Goal: Transaction & Acquisition: Purchase product/service

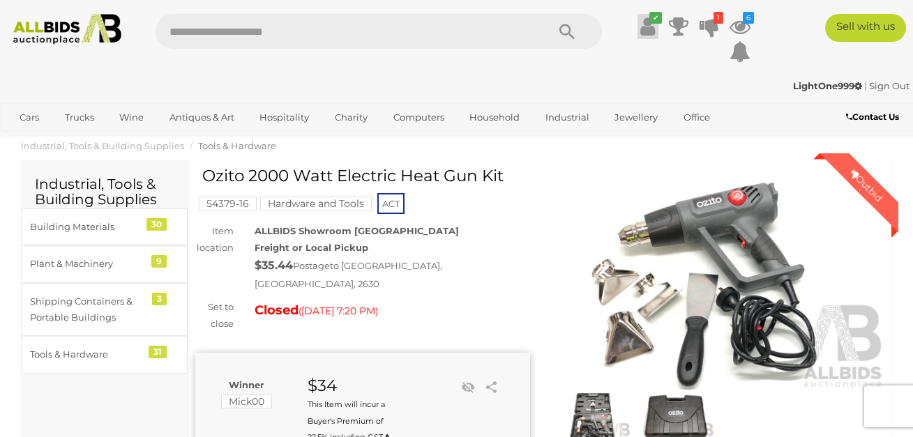
click at [651, 25] on icon at bounding box center [647, 26] width 15 height 25
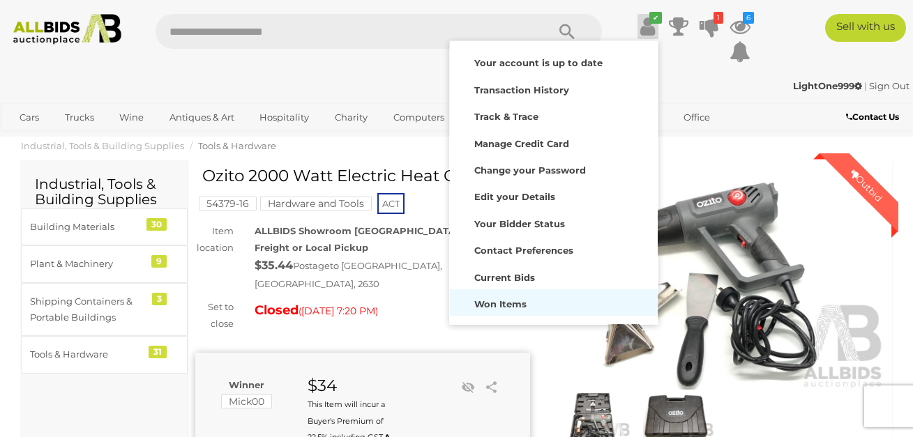
click at [514, 299] on strong "Won Items" at bounding box center [500, 303] width 52 height 11
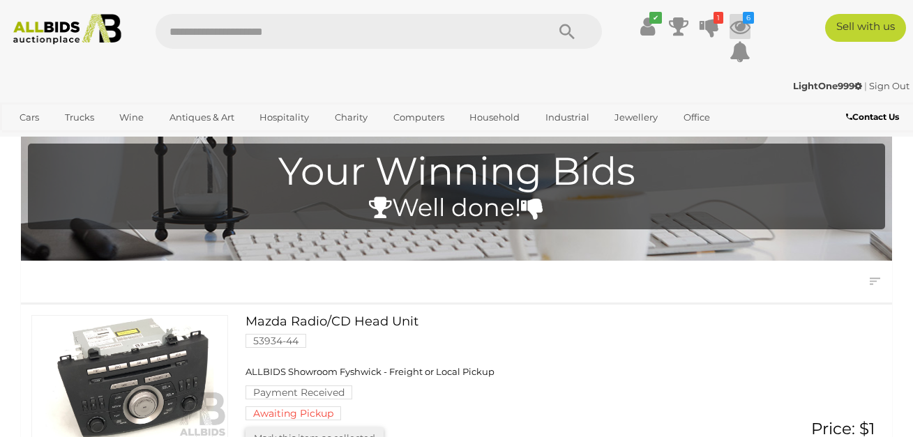
click at [741, 29] on icon at bounding box center [739, 26] width 21 height 25
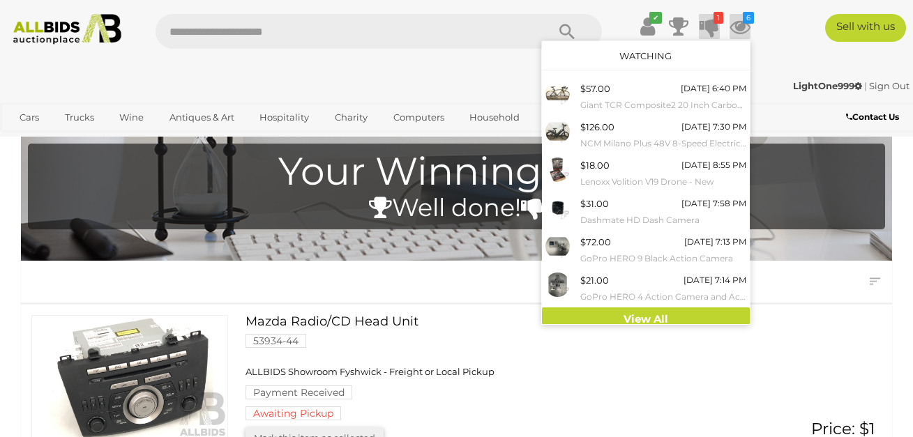
click at [707, 24] on icon at bounding box center [709, 26] width 20 height 25
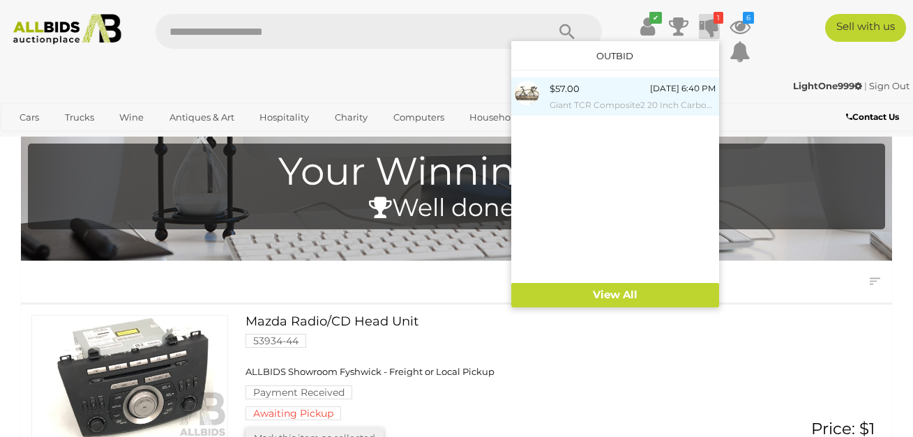
click at [619, 110] on small "Giant TCR Composite2 20 Inch Carbon Frame Road Bike with Aero Carbon Forks" at bounding box center [633, 105] width 166 height 15
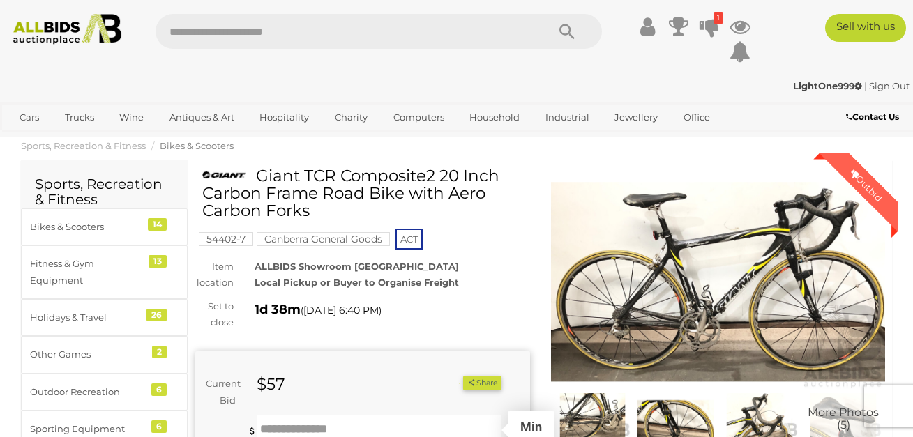
click at [278, 416] on input "text" at bounding box center [379, 430] width 245 height 28
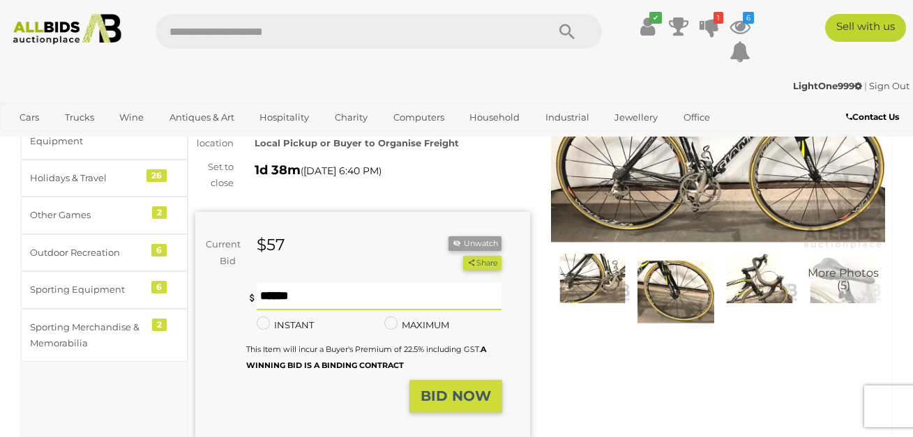
type input "**"
click at [456, 397] on strong "BID NOW" at bounding box center [456, 396] width 70 height 17
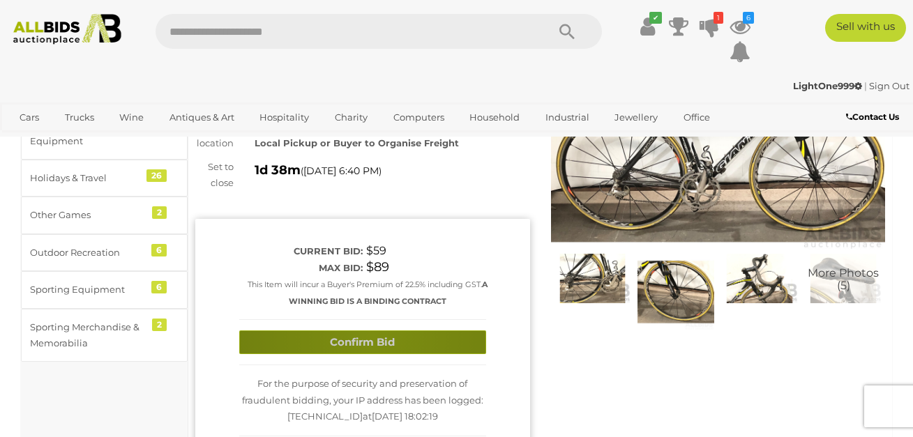
click at [373, 336] on button "Confirm Bid" at bounding box center [362, 343] width 247 height 24
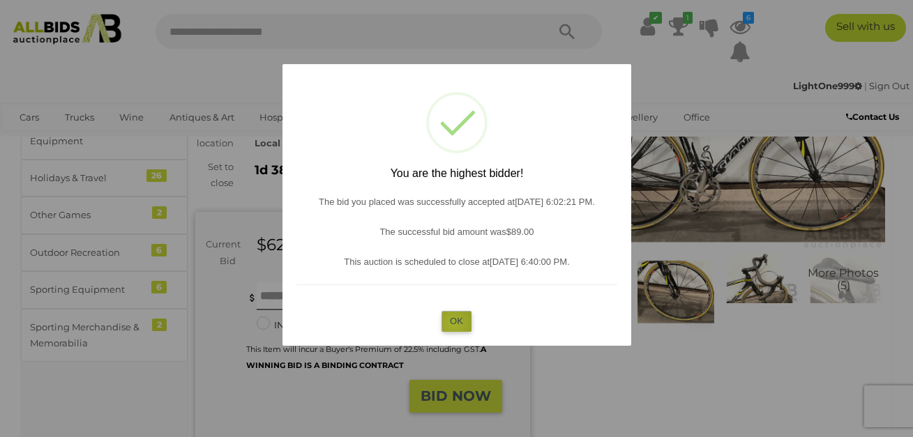
click at [453, 324] on button "OK" at bounding box center [456, 321] width 30 height 20
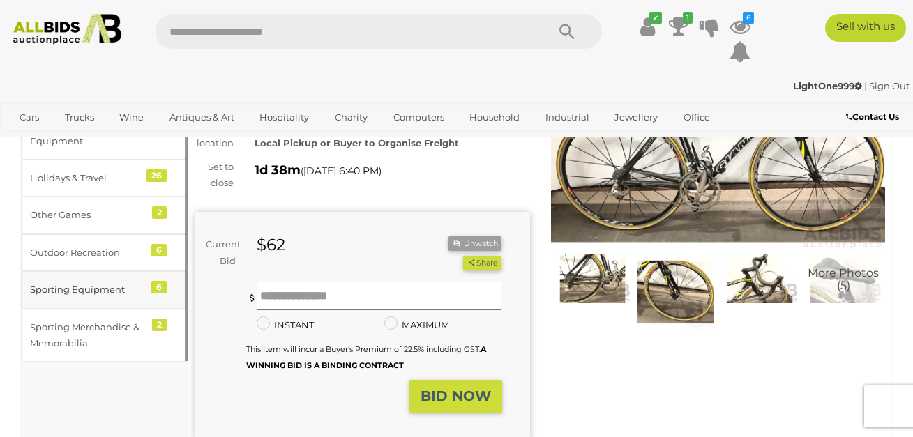
scroll to position [0, 0]
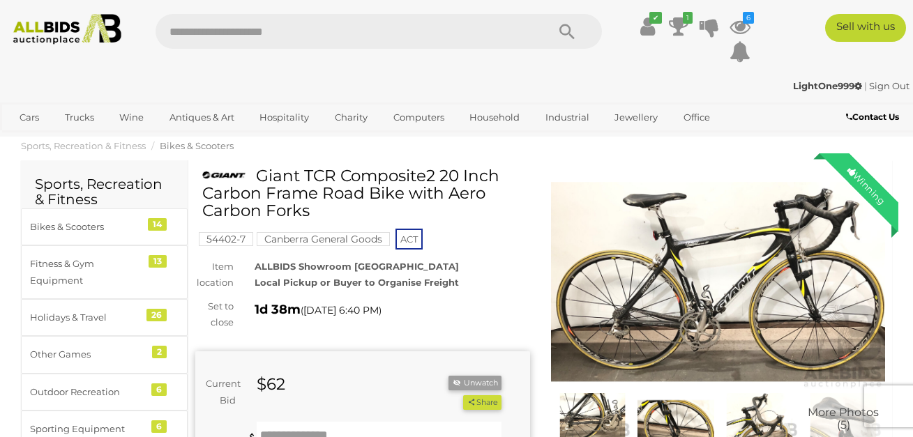
click at [331, 238] on mark "Canberra General Goods" at bounding box center [323, 239] width 133 height 14
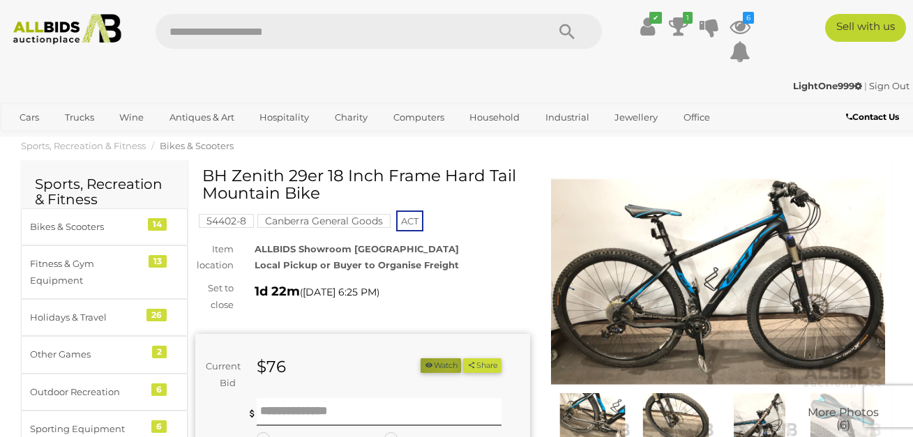
click at [441, 370] on button "Watch" at bounding box center [441, 365] width 40 height 15
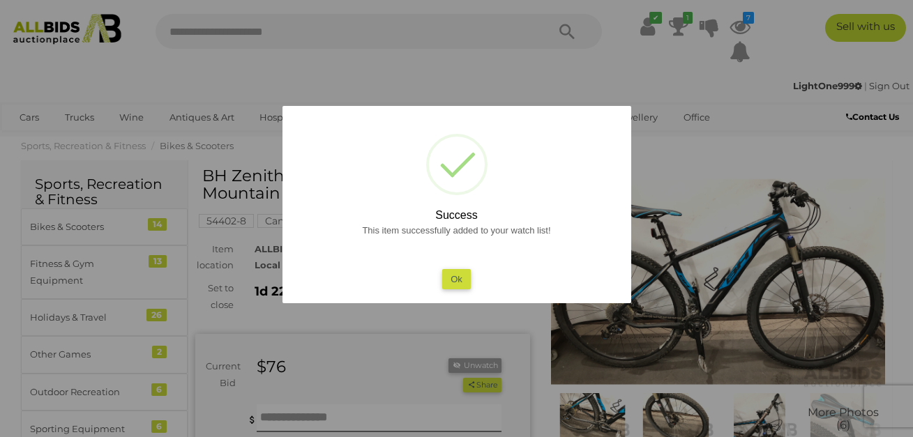
click at [455, 277] on button "Ok" at bounding box center [456, 279] width 29 height 20
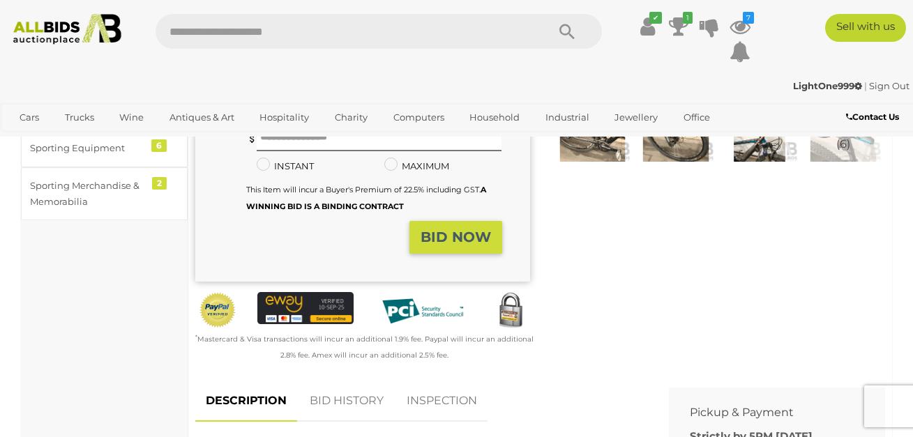
scroll to position [279, 0]
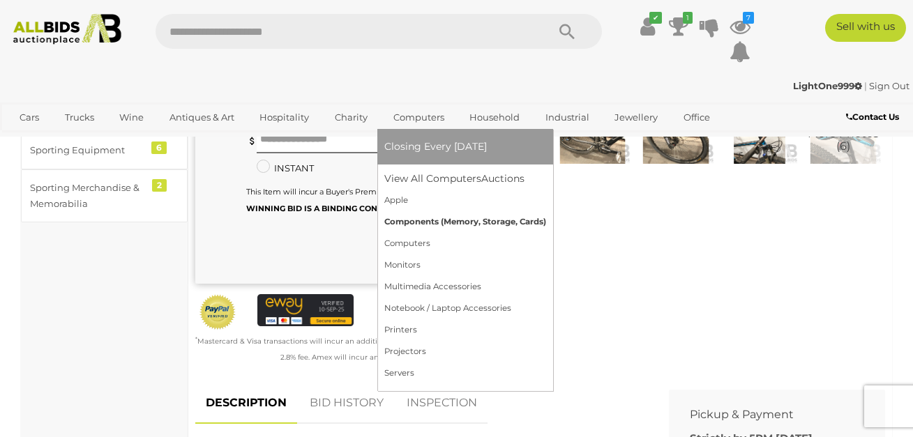
click at [453, 219] on link "Components (Memory, Storage, Cards)" at bounding box center [465, 222] width 162 height 22
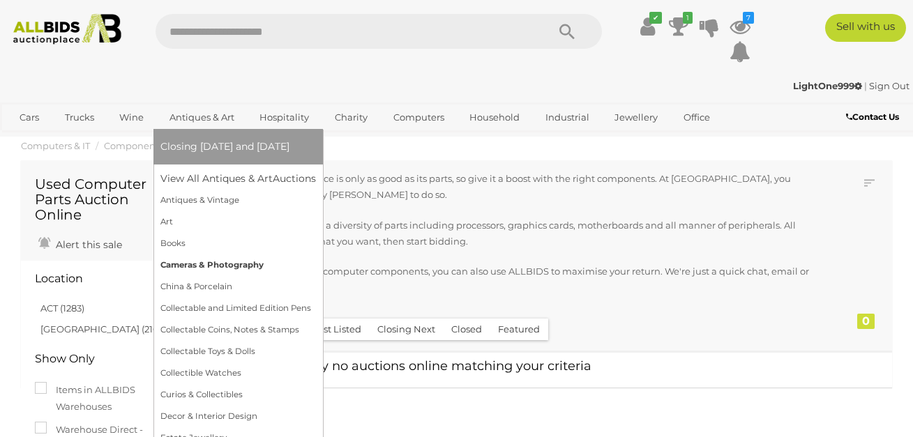
click at [211, 264] on link "Cameras & Photography" at bounding box center [238, 266] width 156 height 22
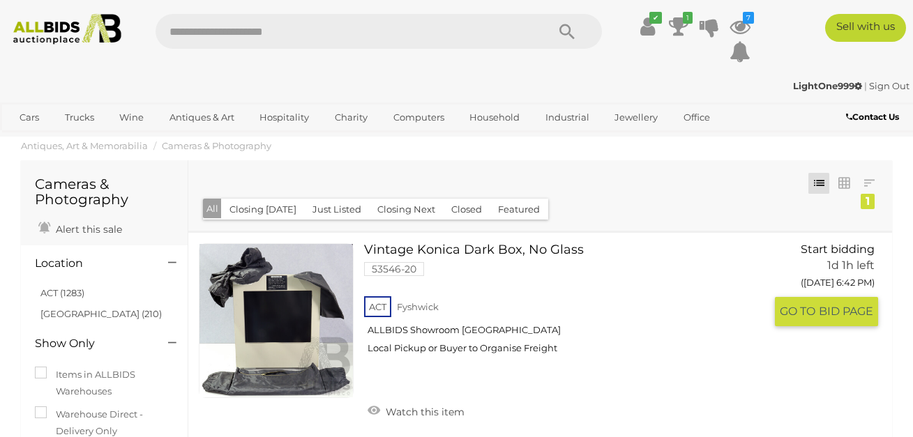
click at [829, 309] on span "BID PAGE" at bounding box center [846, 311] width 54 height 15
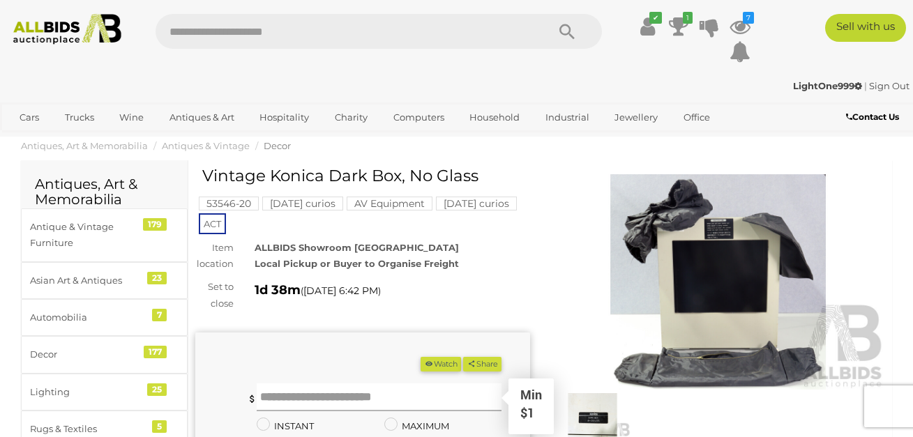
click at [318, 384] on input "text" at bounding box center [379, 398] width 245 height 28
type input "*"
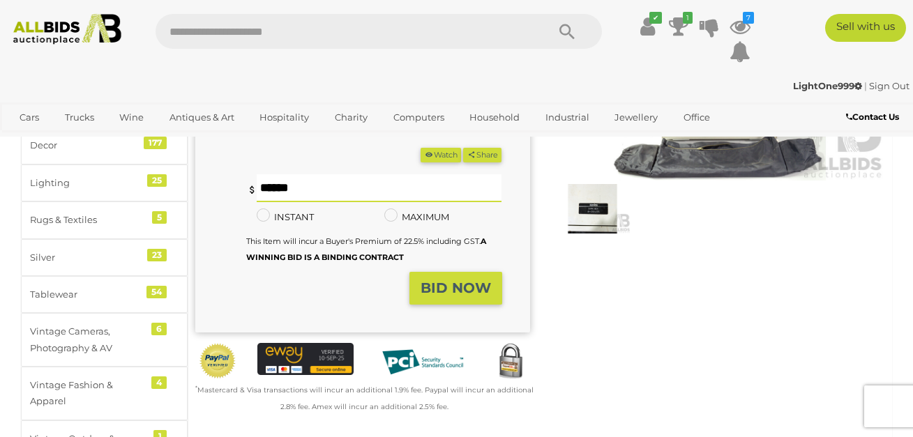
click at [467, 294] on strong "BID NOW" at bounding box center [456, 288] width 70 height 17
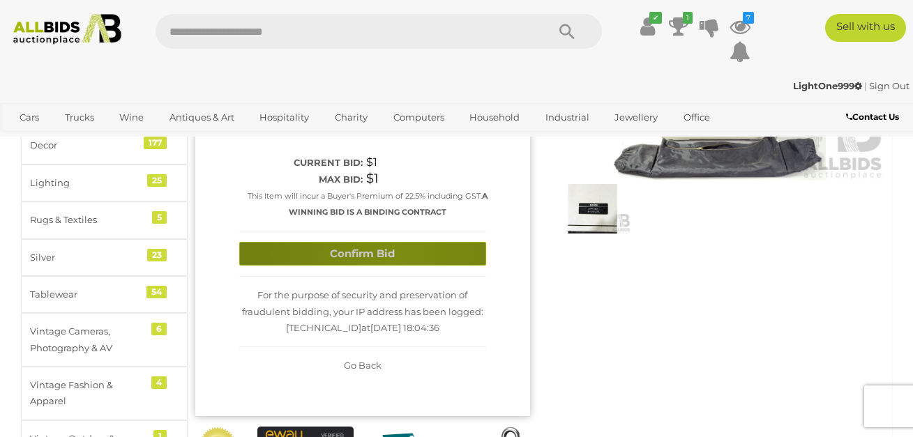
click at [397, 255] on button "Confirm Bid" at bounding box center [362, 254] width 247 height 24
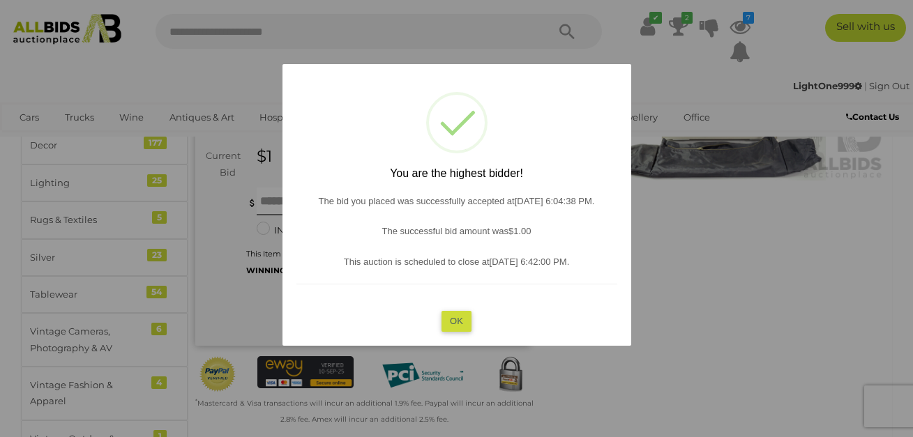
click at [448, 317] on button "OK" at bounding box center [456, 321] width 30 height 20
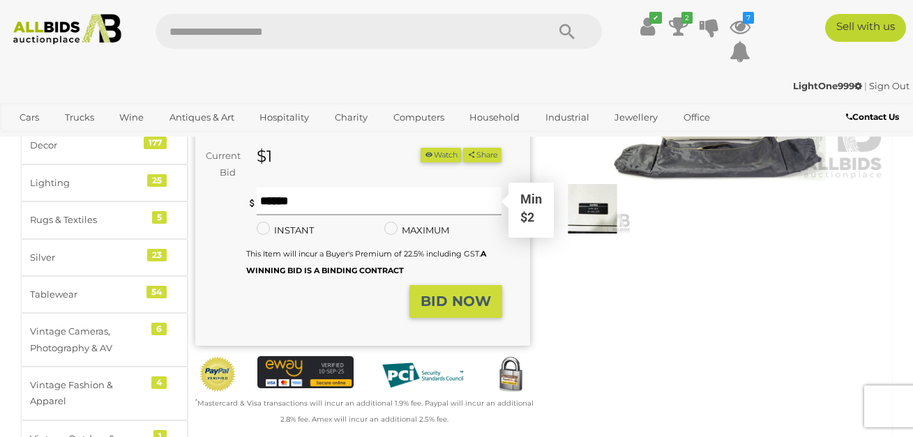
click at [283, 201] on input "text" at bounding box center [379, 202] width 245 height 28
type input "**"
click at [457, 297] on strong "BID NOW" at bounding box center [456, 301] width 70 height 17
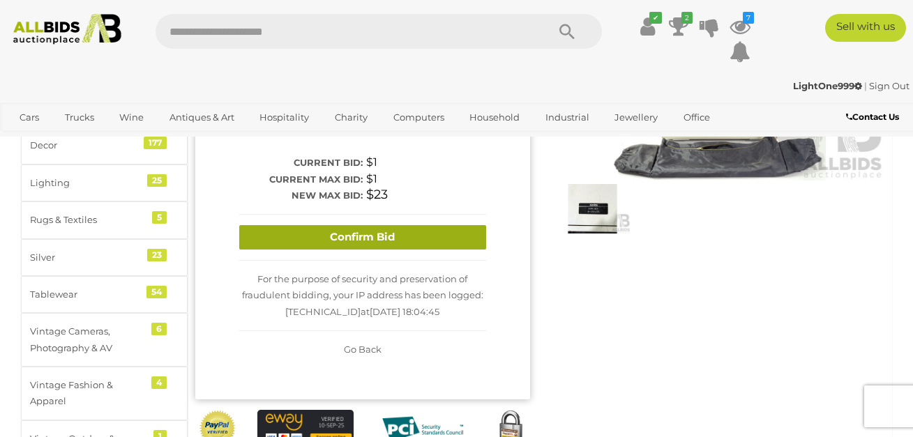
click at [341, 236] on button "Confirm Bid" at bounding box center [362, 237] width 247 height 24
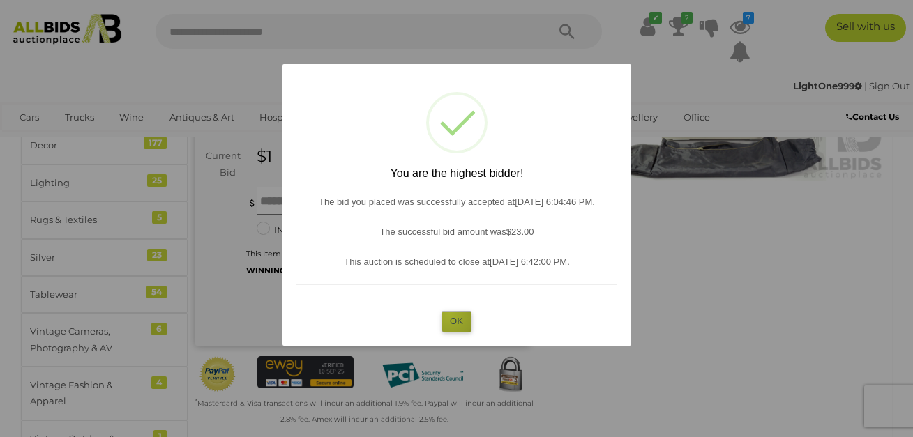
click at [450, 314] on button "OK" at bounding box center [456, 321] width 30 height 20
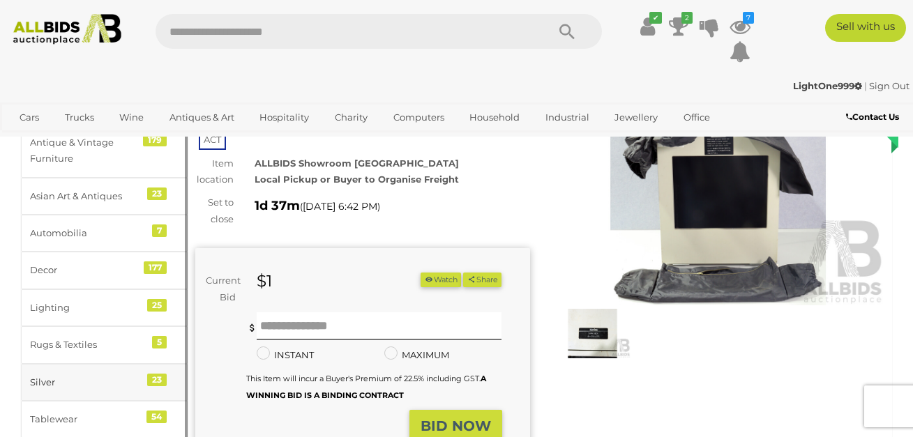
scroll to position [0, 0]
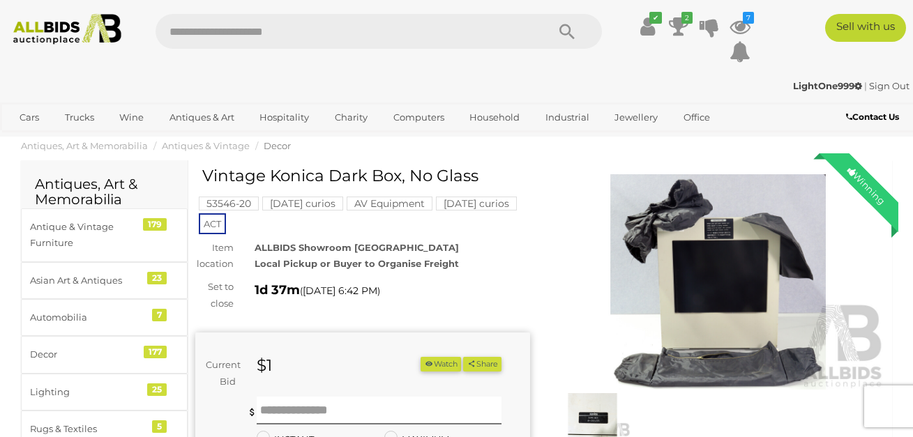
click at [487, 206] on mark "[DATE] curios" at bounding box center [476, 204] width 81 height 14
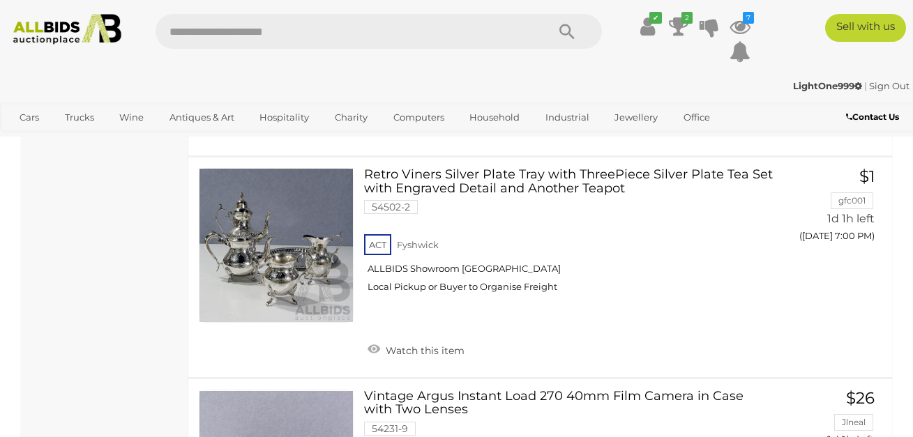
scroll to position [3990, 0]
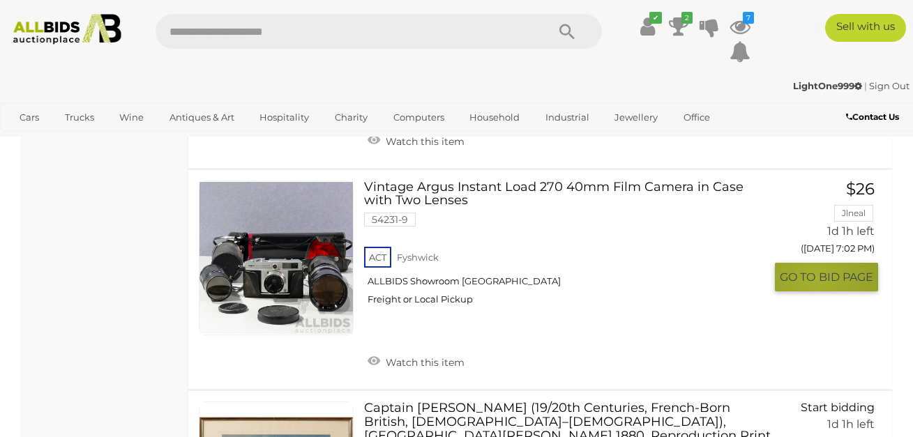
click at [815, 277] on span "GO TO" at bounding box center [799, 277] width 39 height 15
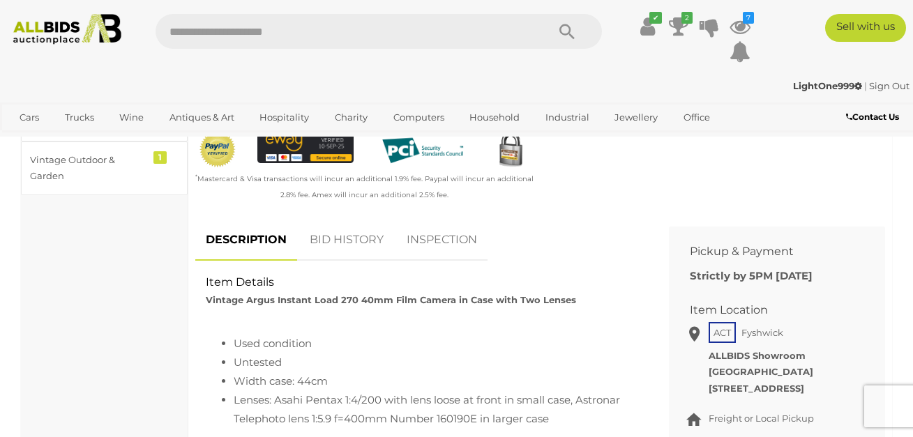
scroll to position [558, 0]
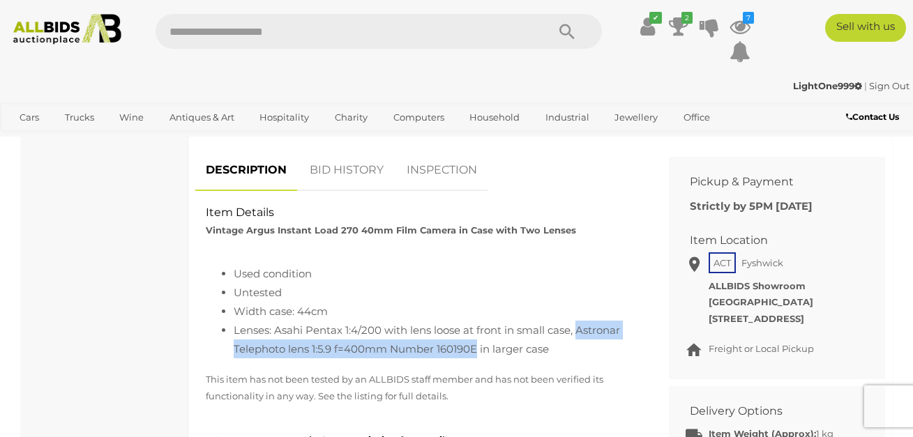
drag, startPoint x: 580, startPoint y: 299, endPoint x: 480, endPoint y: 320, distance: 101.9
click at [480, 321] on li "Lenses: Asahi Pentax 1:4/200 with lens loose at front in small case, Astronar T…" at bounding box center [436, 340] width 404 height 38
